Goal: Task Accomplishment & Management: Complete application form

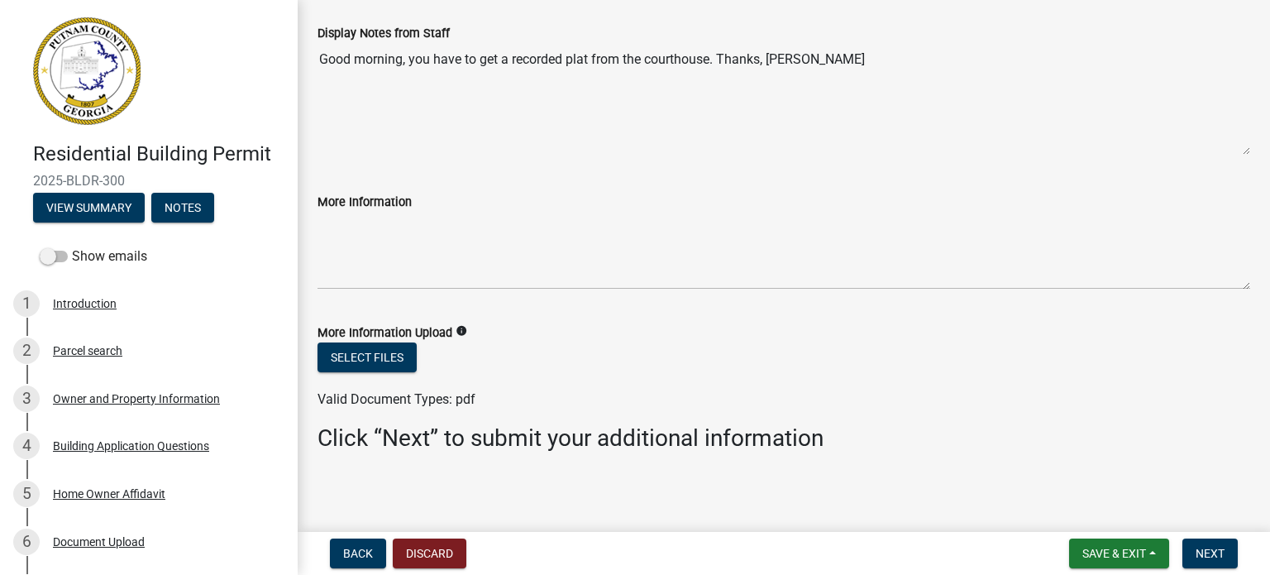
scroll to position [96, 0]
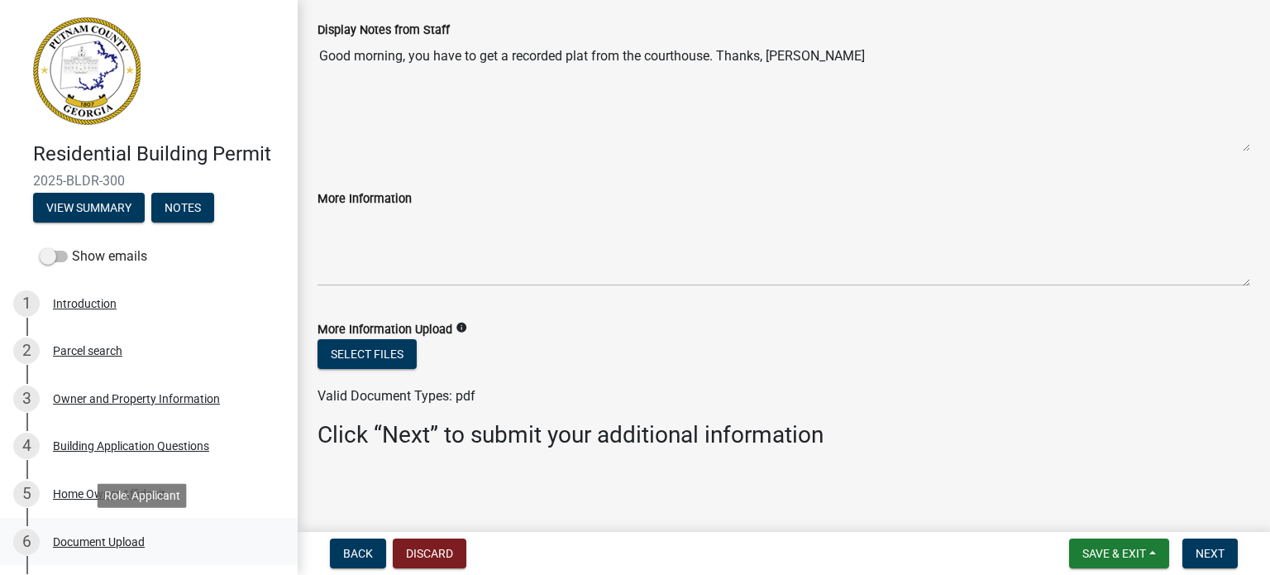
click at [115, 539] on div "Document Upload" at bounding box center [99, 542] width 92 height 12
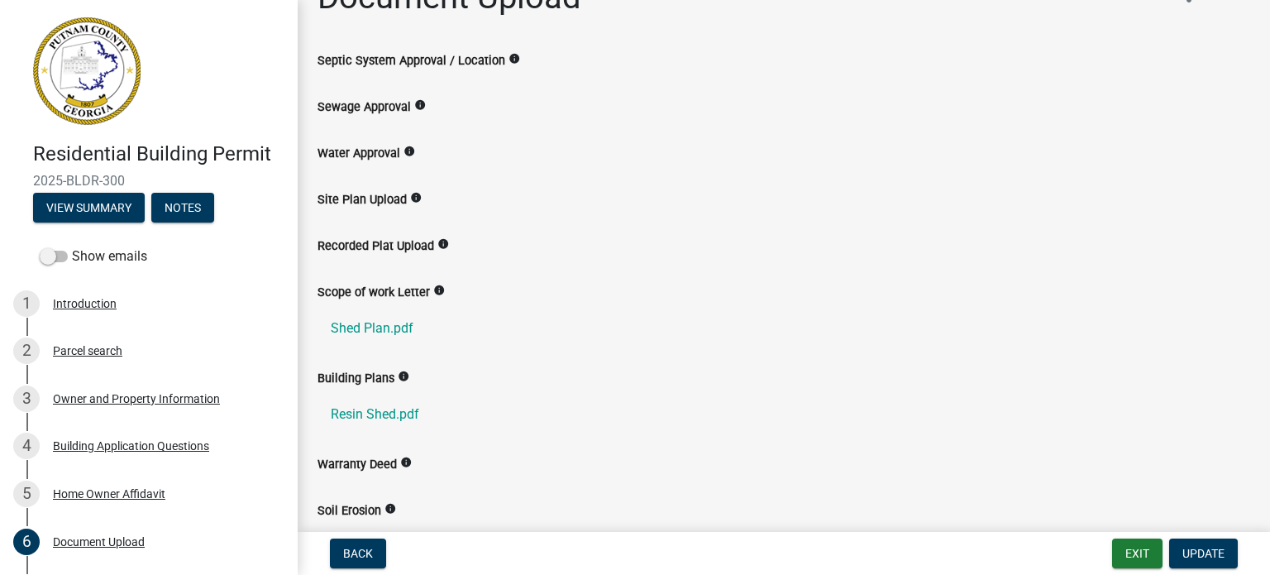
scroll to position [36, 0]
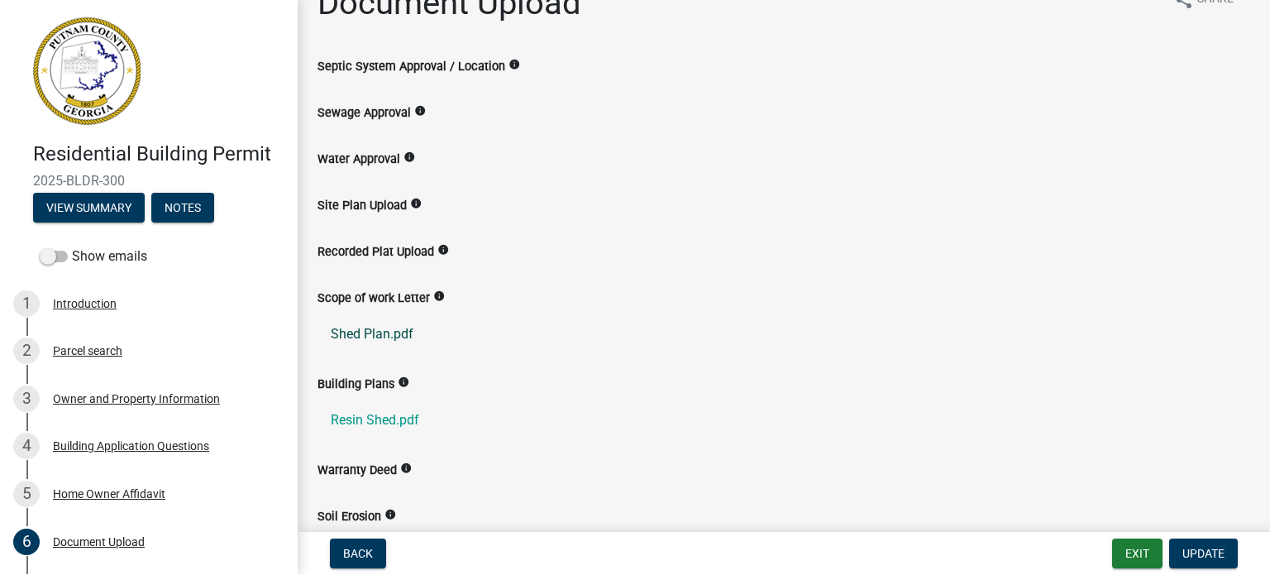
click at [364, 332] on link "Shed Plan.pdf" at bounding box center [784, 334] width 933 height 40
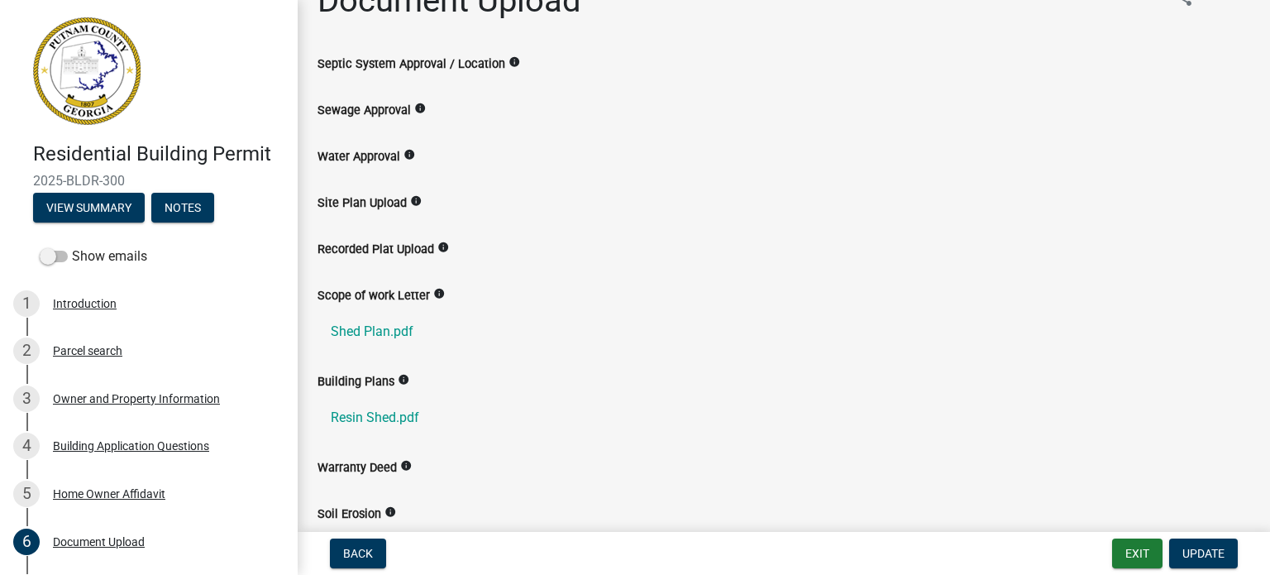
scroll to position [0, 0]
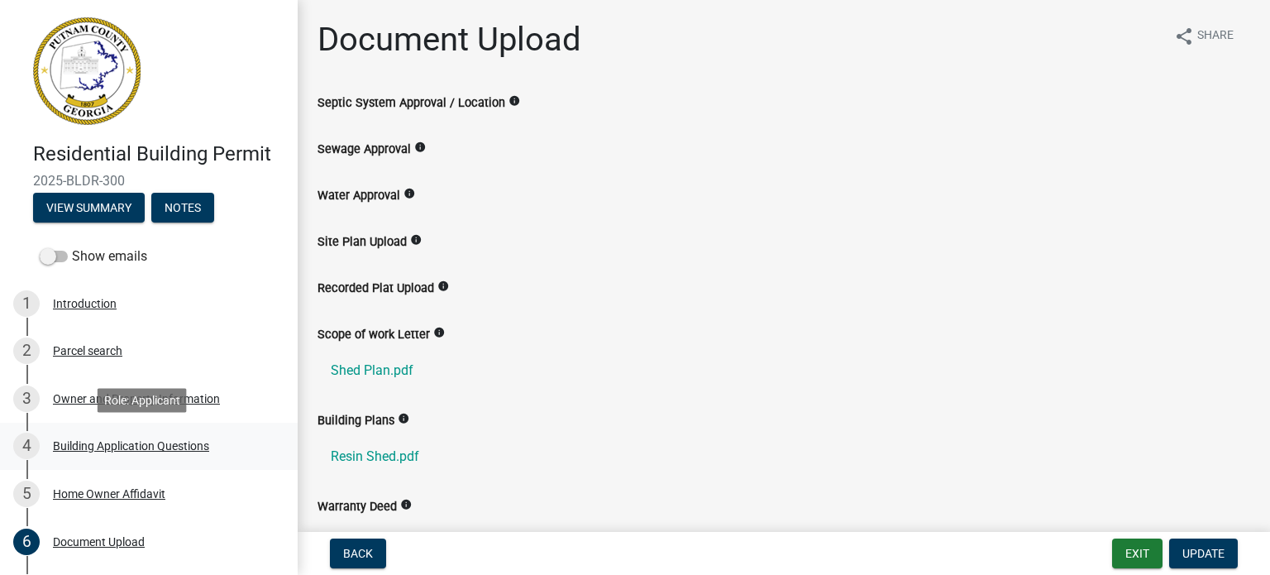
click at [155, 446] on div "Building Application Questions" at bounding box center [131, 446] width 156 height 12
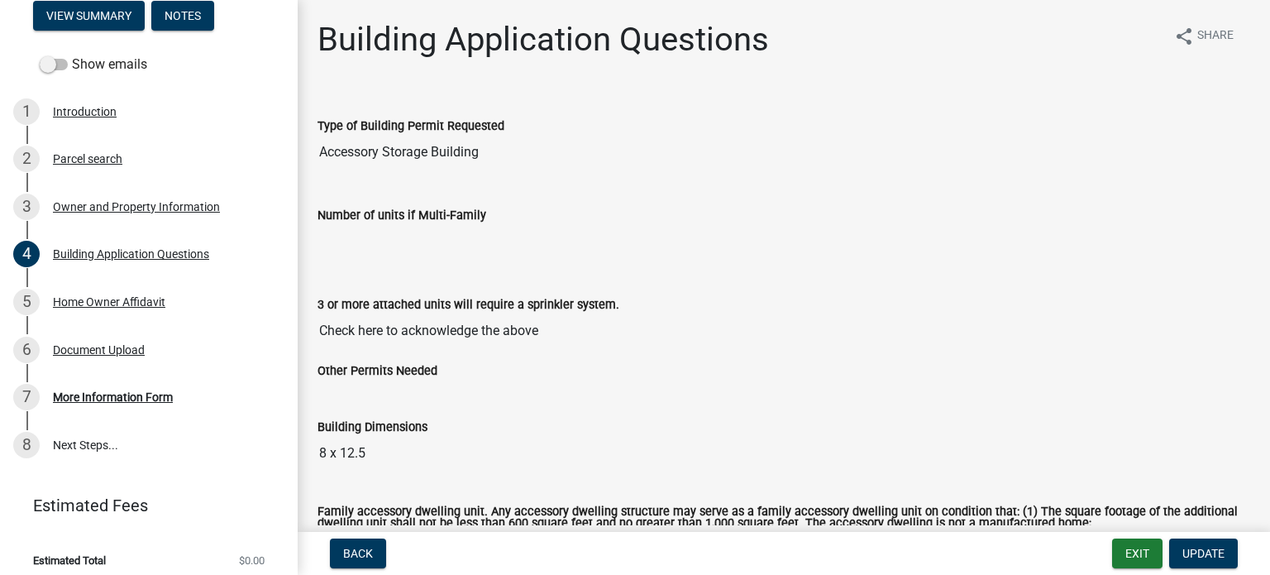
scroll to position [202, 0]
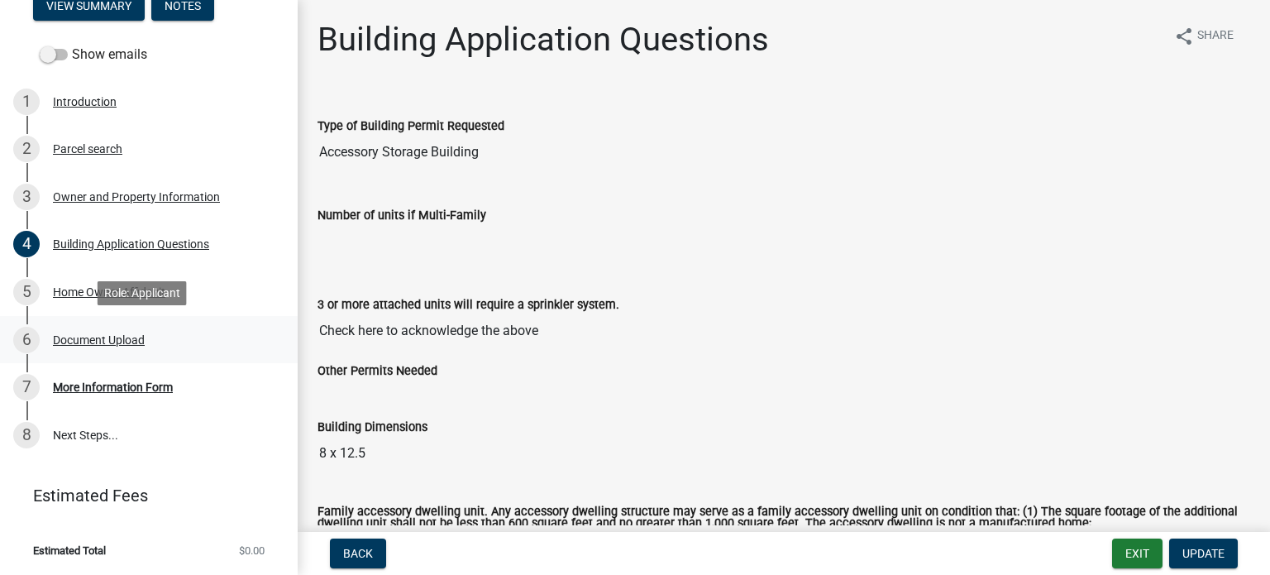
click at [137, 337] on div "Document Upload" at bounding box center [99, 340] width 92 height 12
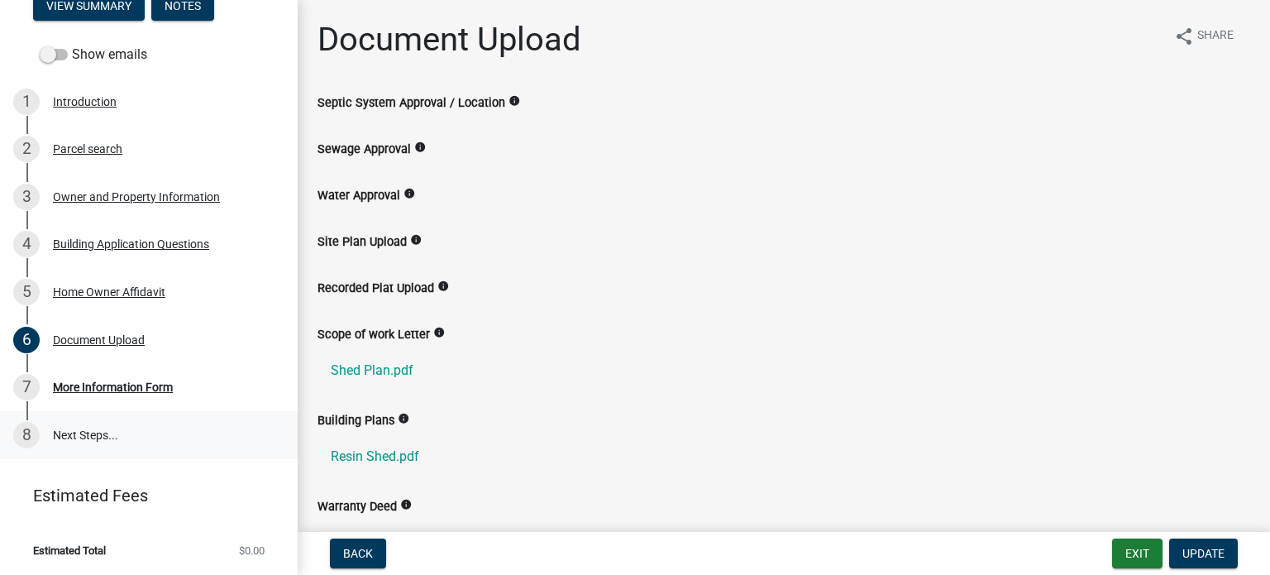
click at [78, 435] on link "8 Next Steps..." at bounding box center [149, 435] width 298 height 48
click at [127, 389] on div "More Information Form" at bounding box center [113, 387] width 120 height 12
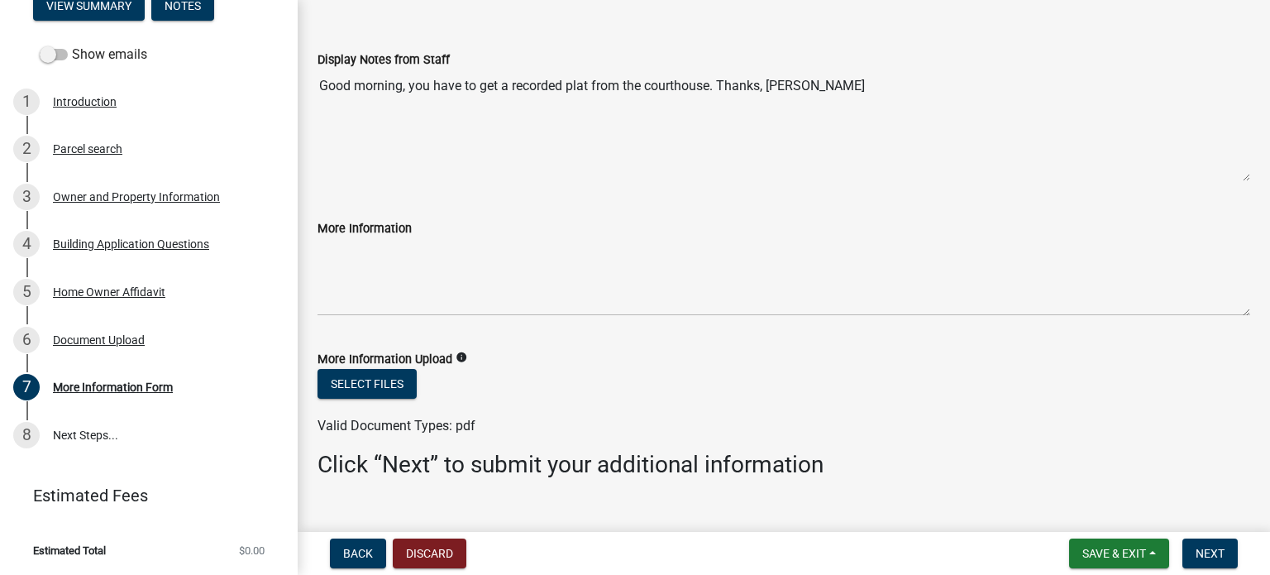
scroll to position [96, 0]
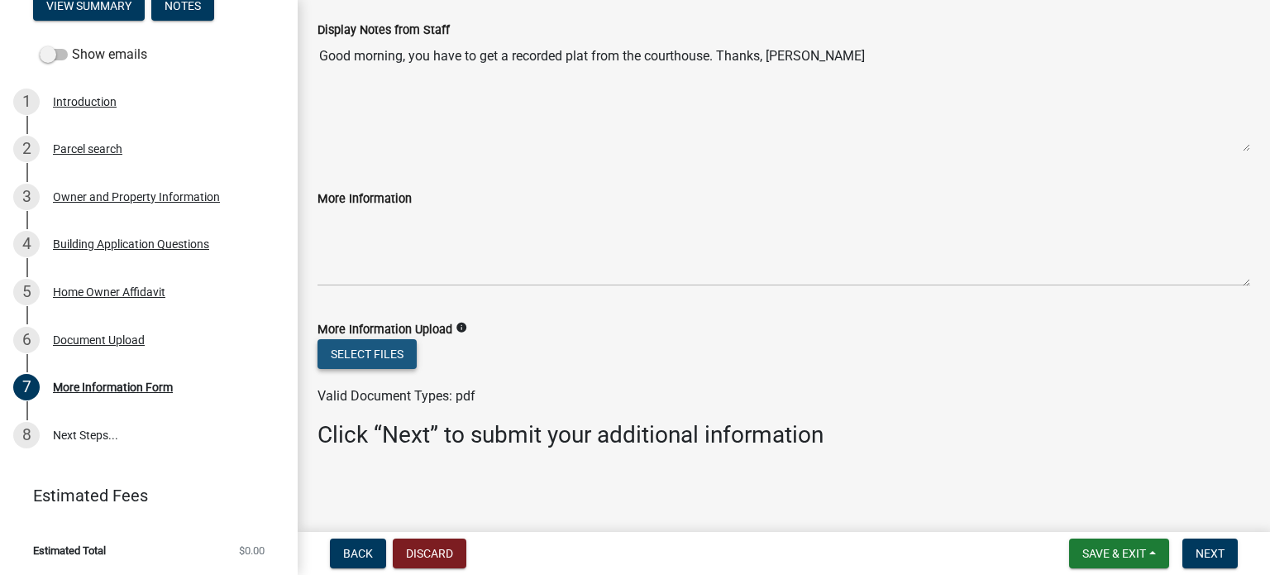
click at [361, 359] on button "Select files" at bounding box center [367, 354] width 99 height 30
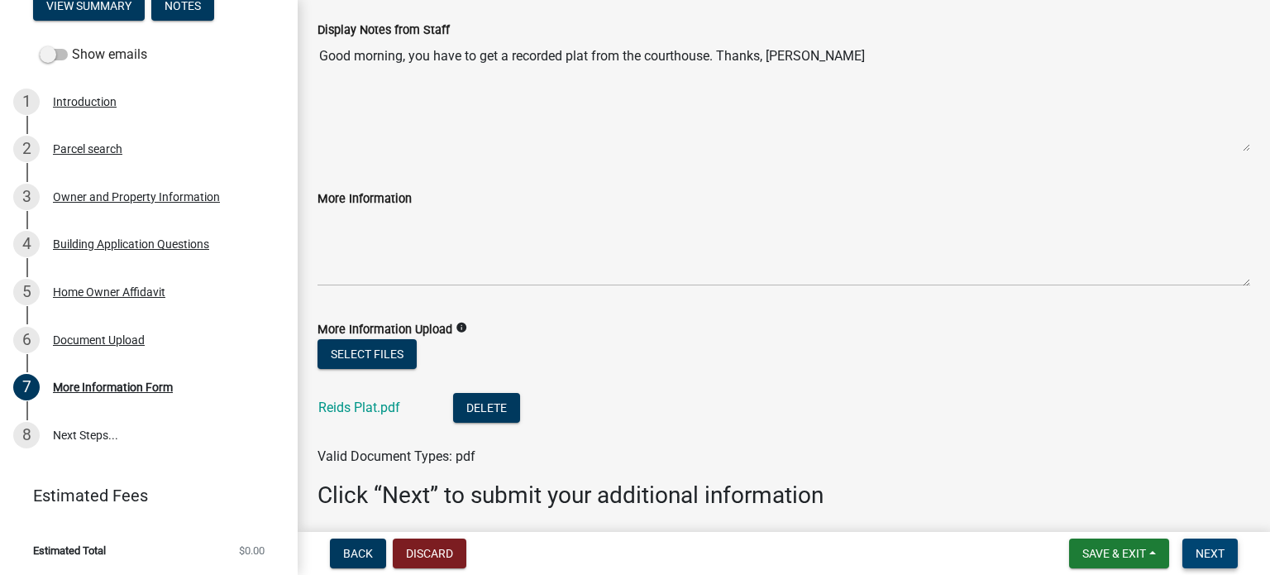
click at [1217, 552] on span "Next" at bounding box center [1210, 553] width 29 height 13
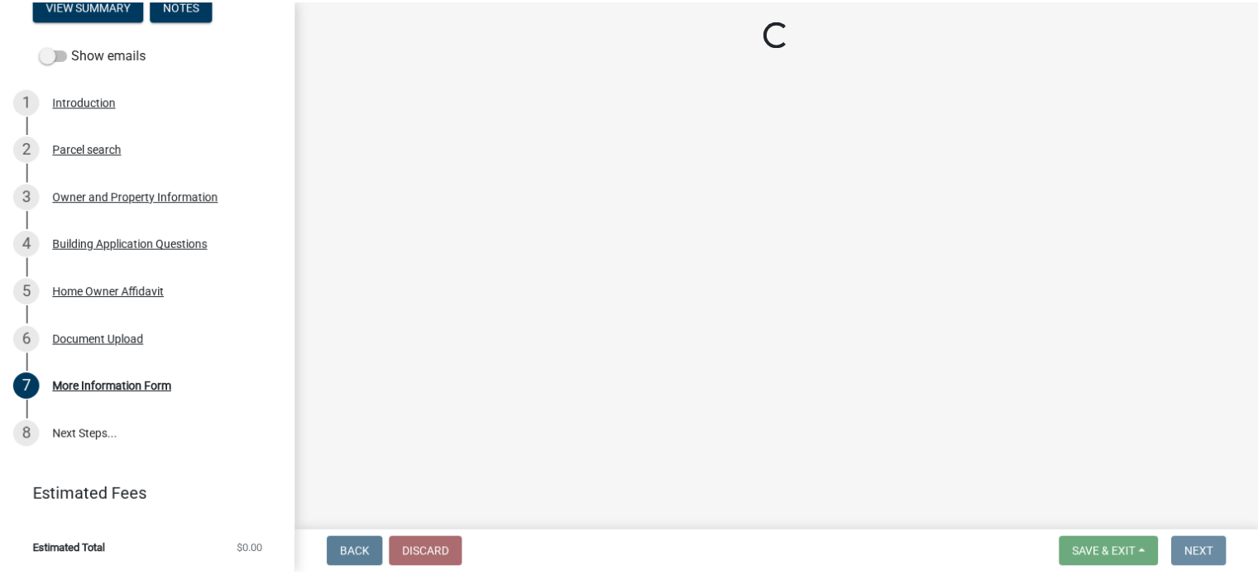
scroll to position [0, 0]
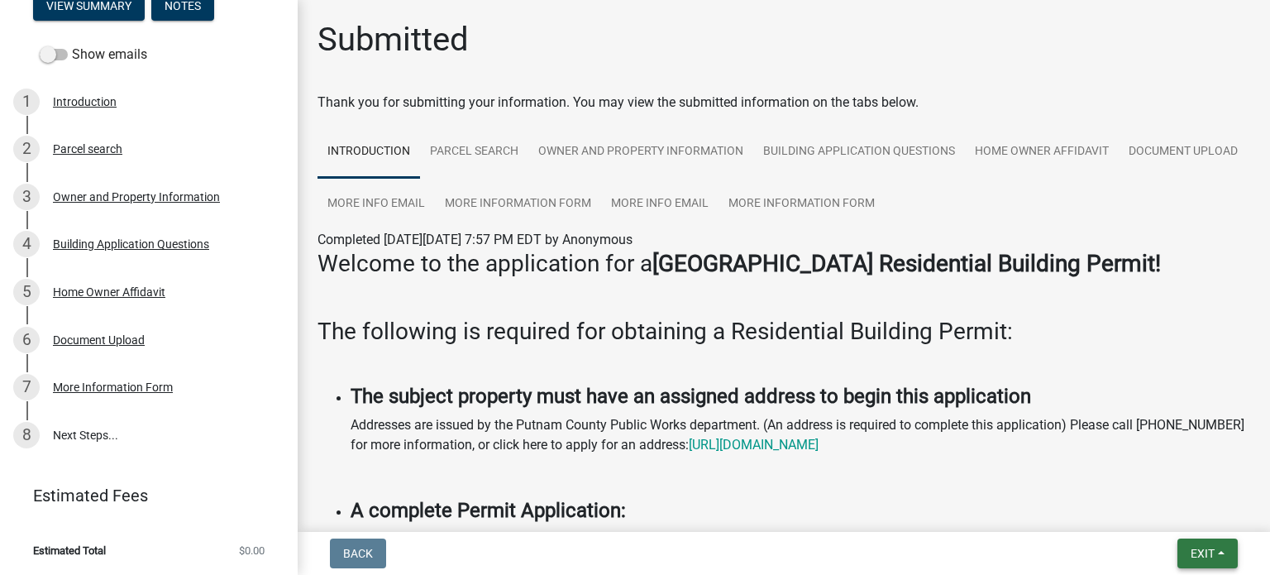
click at [1201, 555] on span "Exit" at bounding box center [1203, 553] width 24 height 13
click at [1156, 513] on button "Save & Exit" at bounding box center [1173, 510] width 132 height 40
